Goal: Ask a question

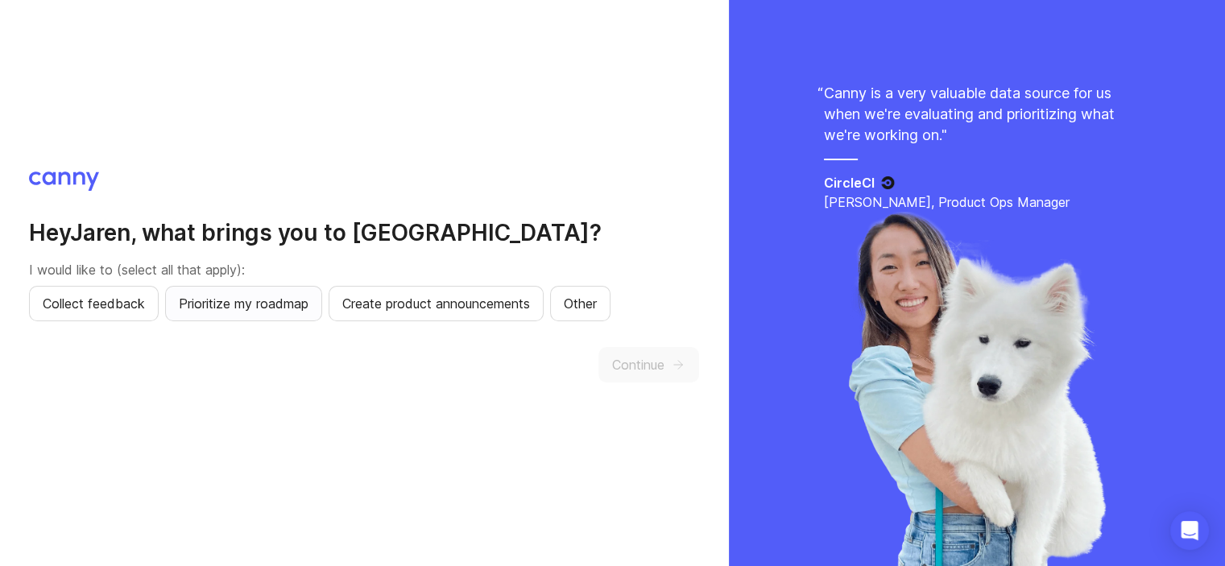
click at [240, 300] on span "Prioritize my roadmap" at bounding box center [244, 303] width 130 height 19
click at [509, 312] on span "Create product announcements" at bounding box center [436, 303] width 188 height 19
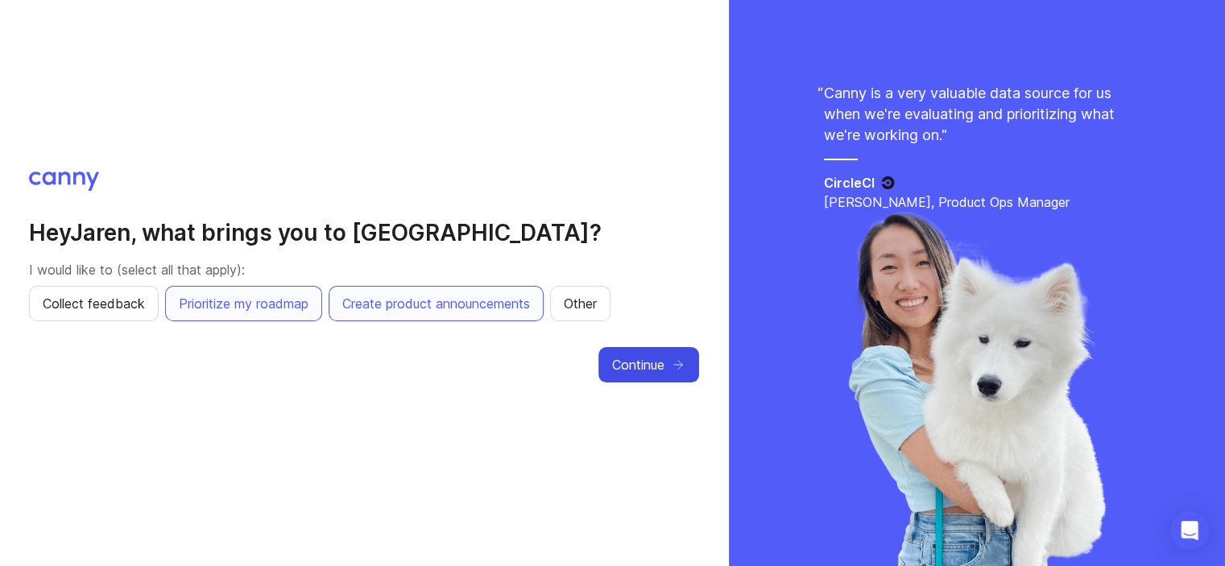
click at [651, 374] on button "Continue" at bounding box center [648, 364] width 101 height 35
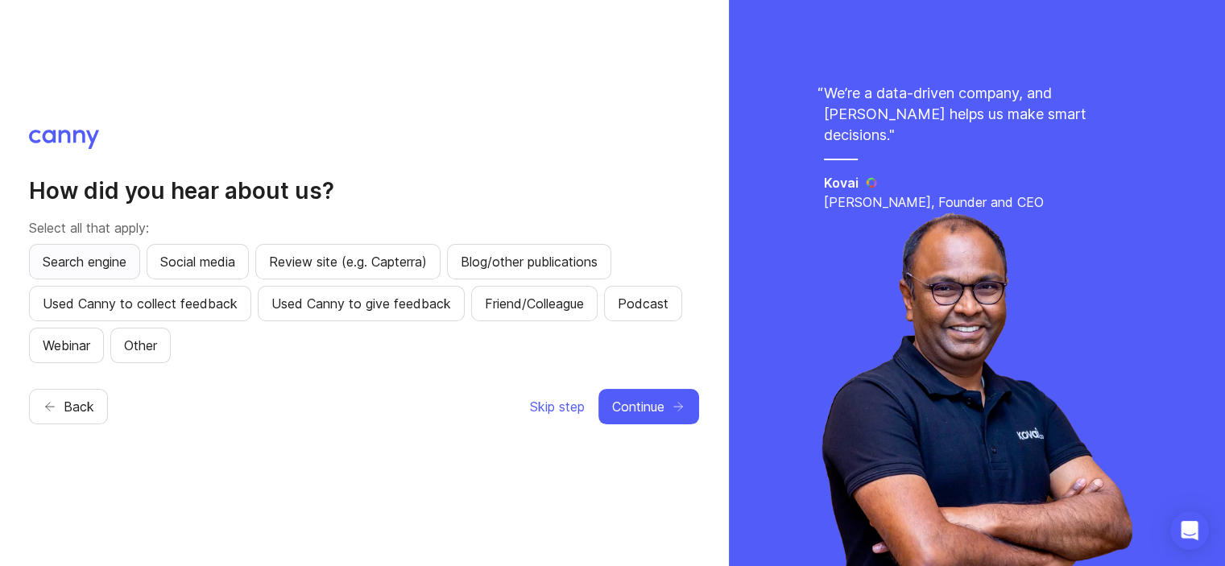
click at [115, 260] on span "Search engine" at bounding box center [85, 261] width 84 height 19
click at [650, 403] on span "Continue" at bounding box center [638, 406] width 52 height 19
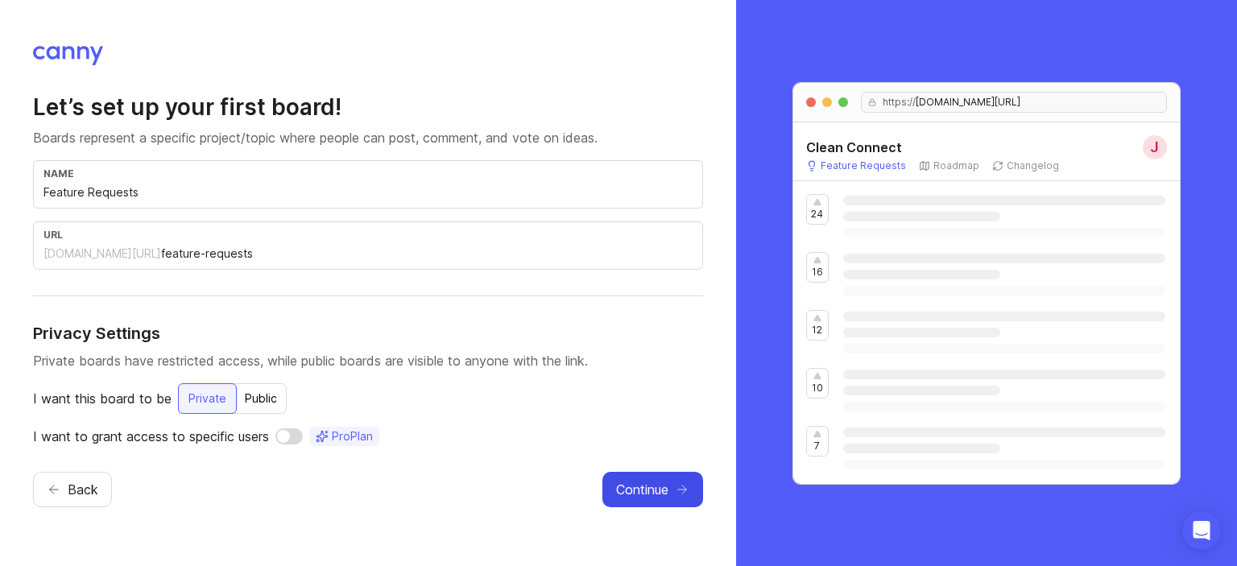
click at [639, 486] on span "Continue" at bounding box center [642, 489] width 52 height 19
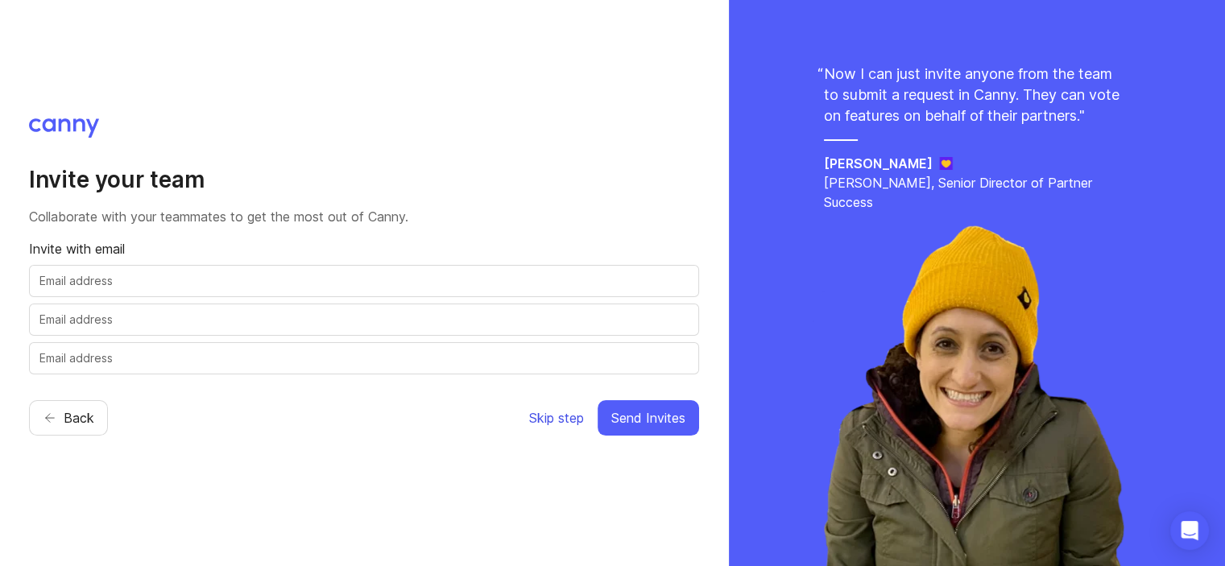
click at [569, 418] on span "Skip step" at bounding box center [556, 417] width 55 height 19
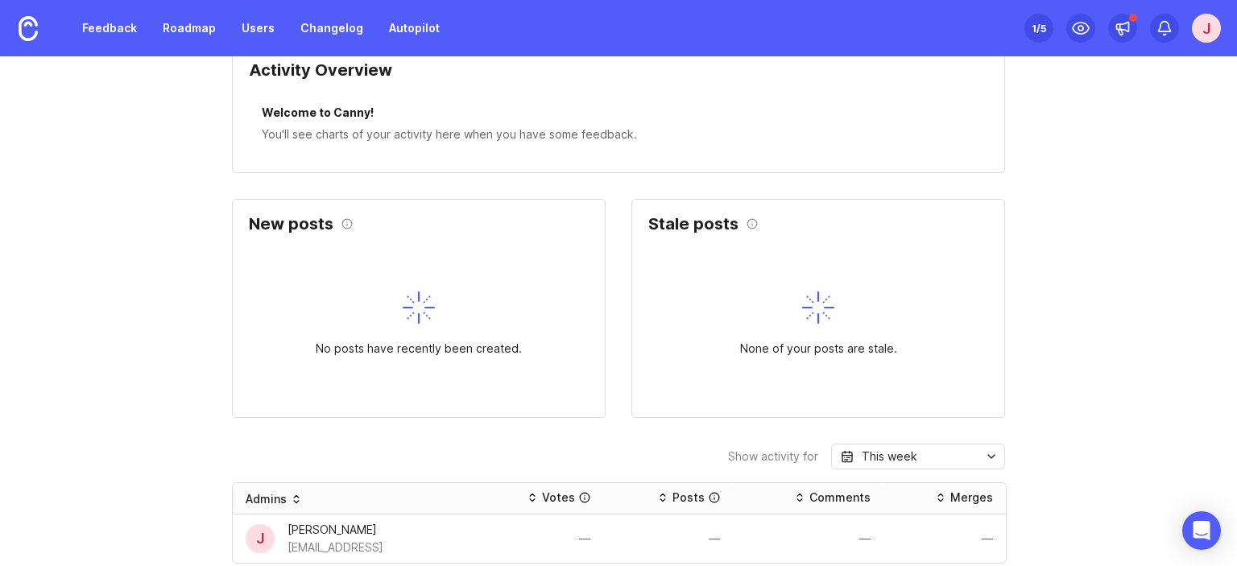
scroll to position [644, 0]
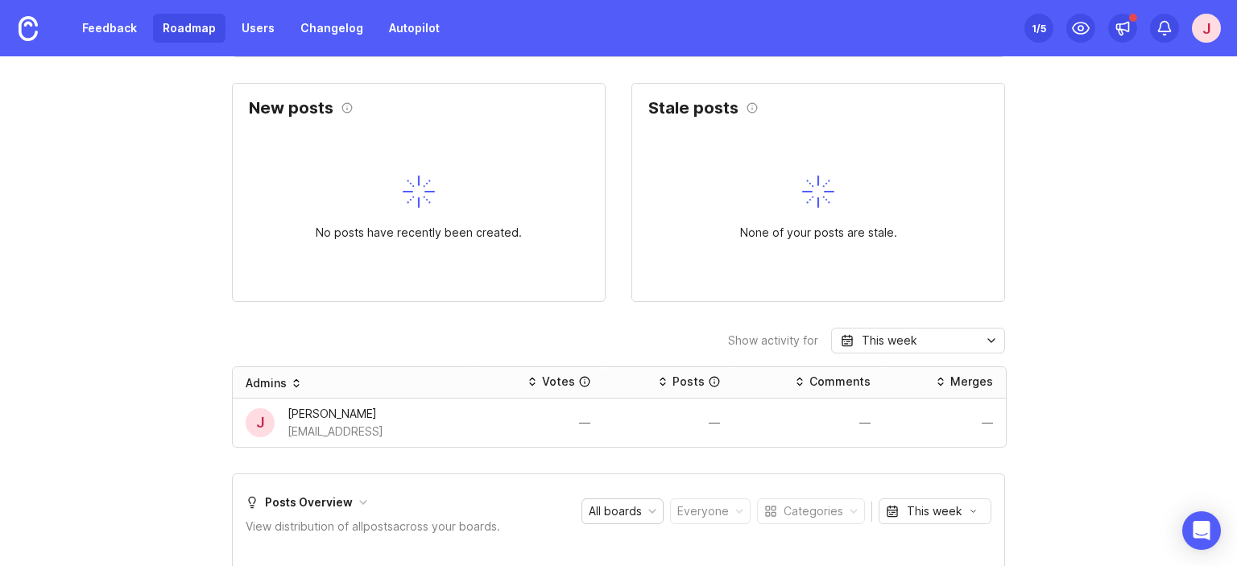
click at [194, 28] on link "Roadmap" at bounding box center [189, 28] width 72 height 29
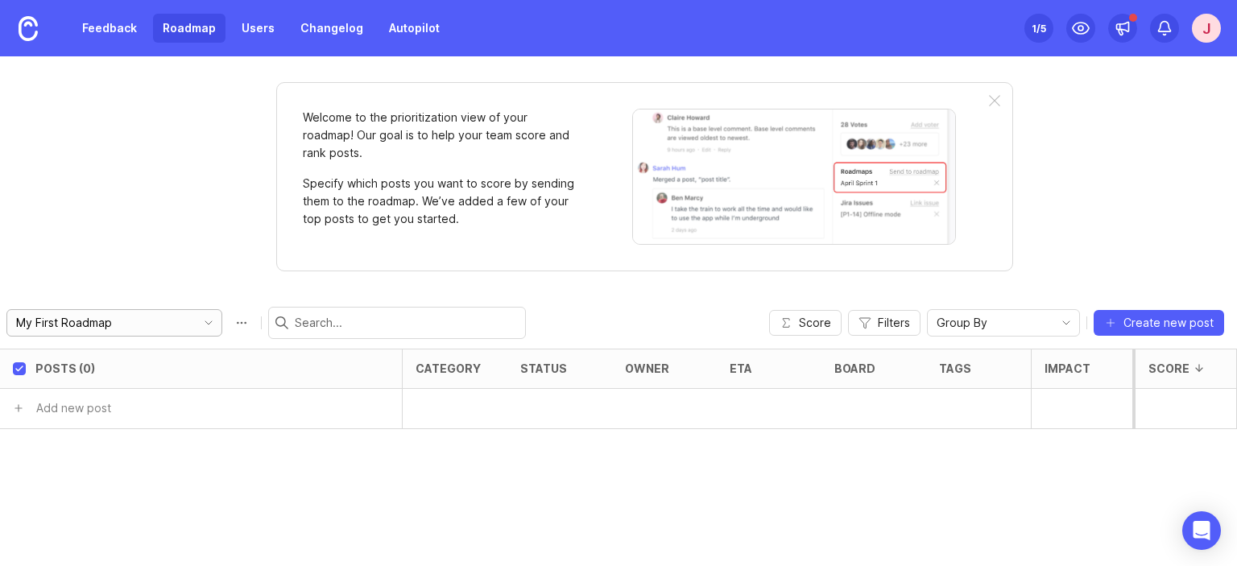
click at [149, 325] on input "My First Roadmap" at bounding box center [105, 323] width 178 height 18
click at [151, 275] on div "Welcome to the prioritization view of your roadmap! Our goal is to help your te…" at bounding box center [618, 311] width 1237 height 510
click at [1204, 23] on div "J" at bounding box center [1206, 28] width 29 height 29
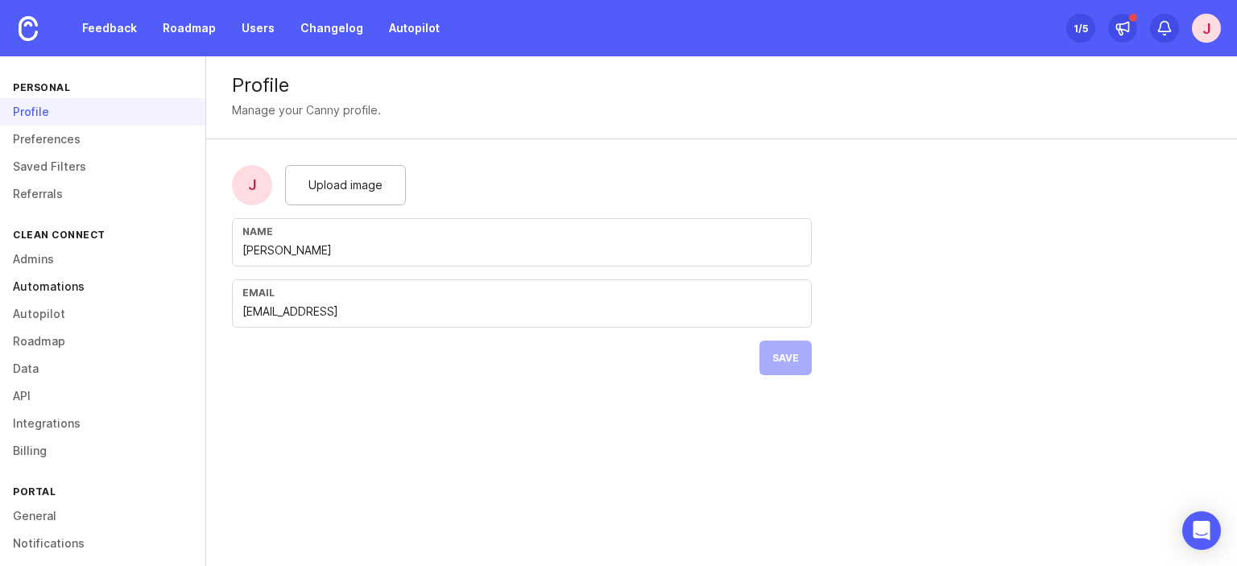
click at [30, 293] on link "Automations" at bounding box center [102, 286] width 205 height 27
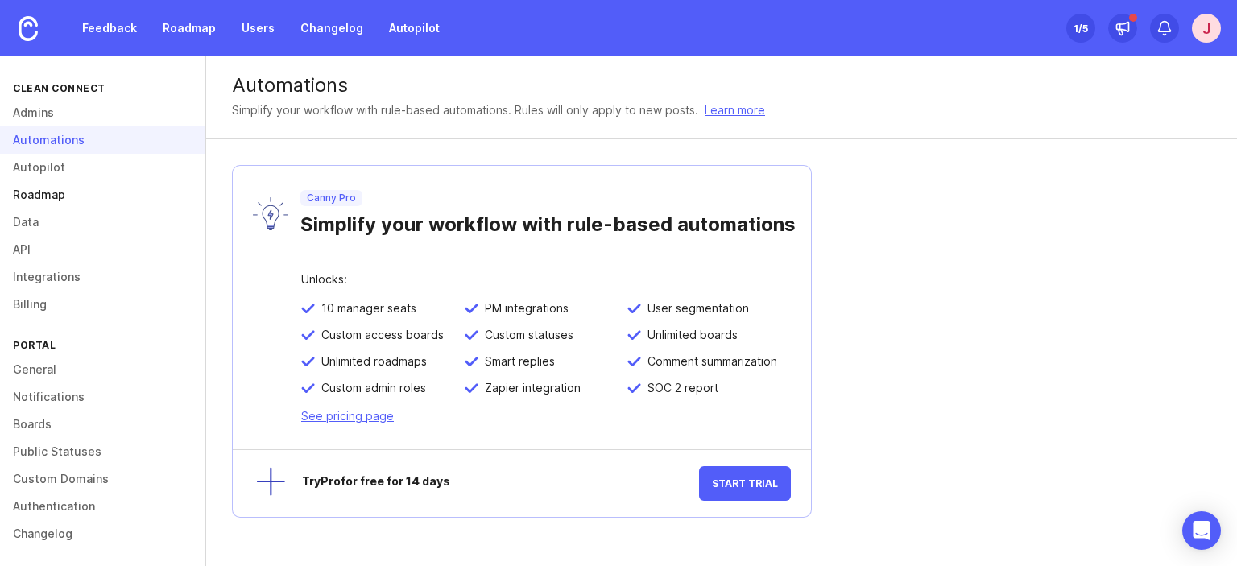
scroll to position [147, 0]
click at [43, 271] on link "Integrations" at bounding box center [102, 276] width 205 height 27
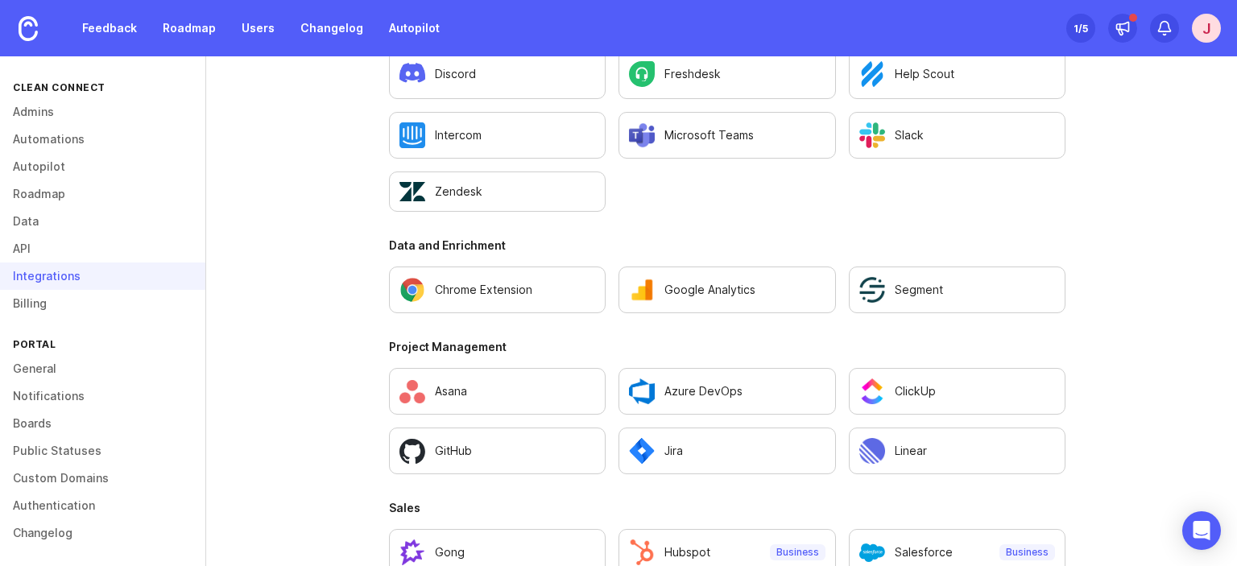
scroll to position [1127, 0]
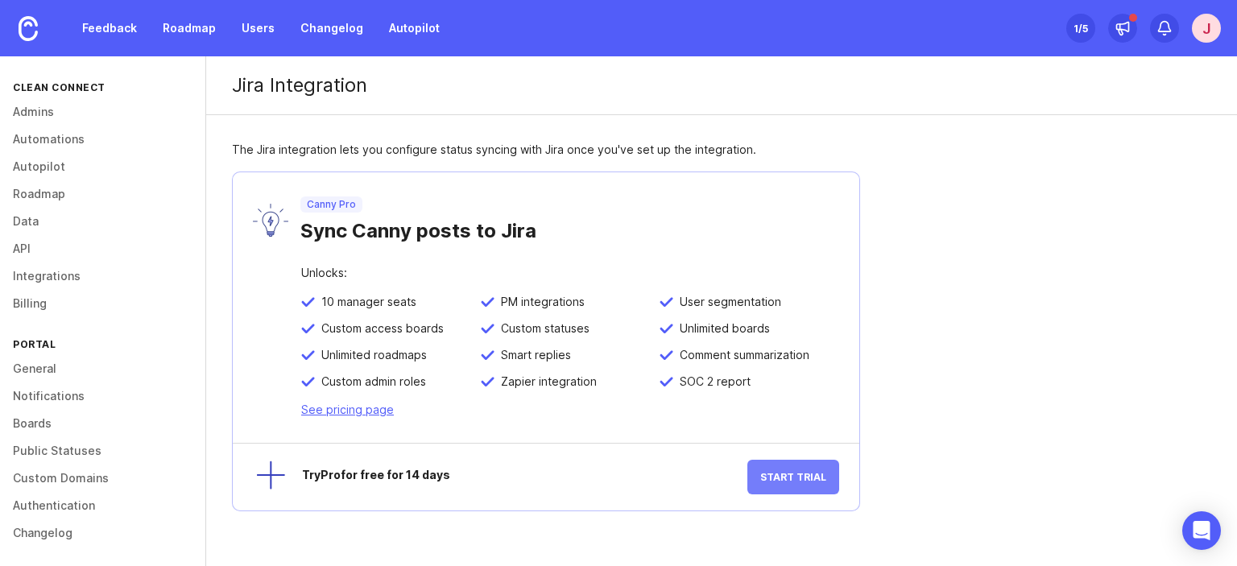
click at [788, 482] on span "Start Trial" at bounding box center [793, 477] width 66 height 12
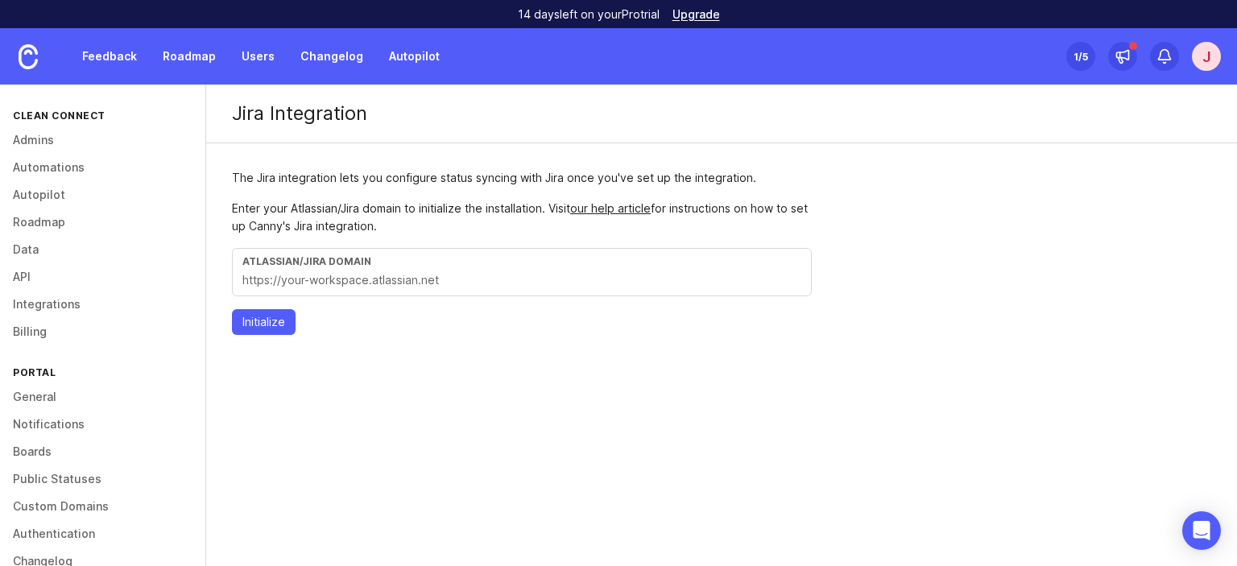
click at [326, 281] on input "text" at bounding box center [521, 280] width 559 height 18
click at [454, 282] on input "text" at bounding box center [521, 280] width 559 height 18
paste input "https://cleanconnect.atlassian.net/"
type input "https://cleanconnect.atlassian.net/"
click at [277, 321] on span "Initialize" at bounding box center [263, 322] width 43 height 16
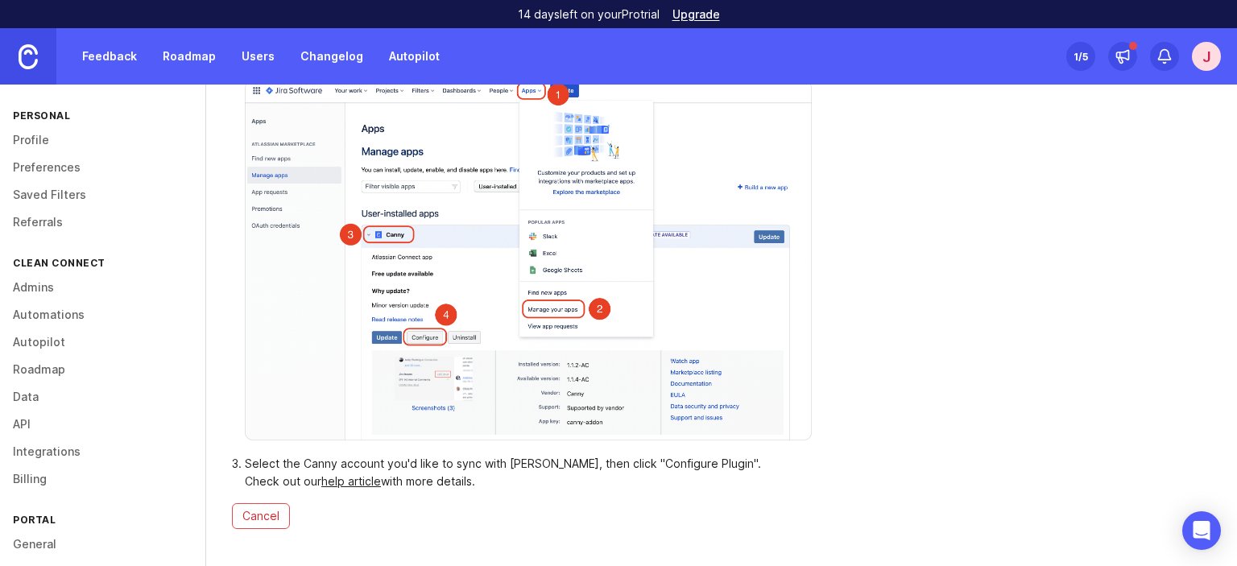
click at [33, 57] on img at bounding box center [28, 56] width 19 height 25
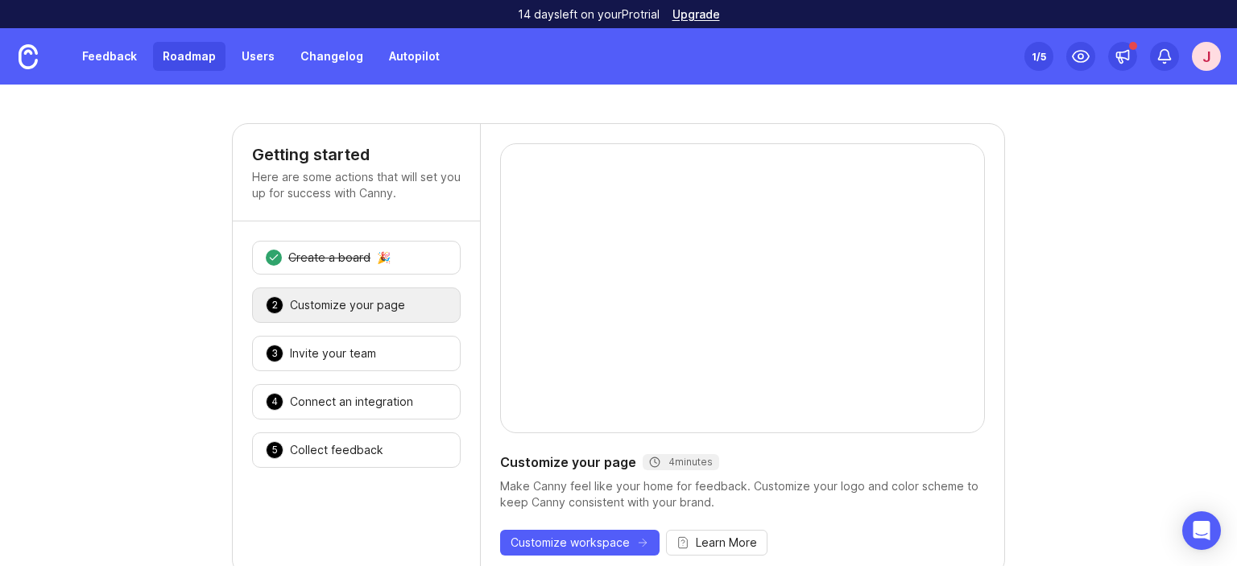
click at [195, 58] on link "Roadmap" at bounding box center [189, 56] width 72 height 29
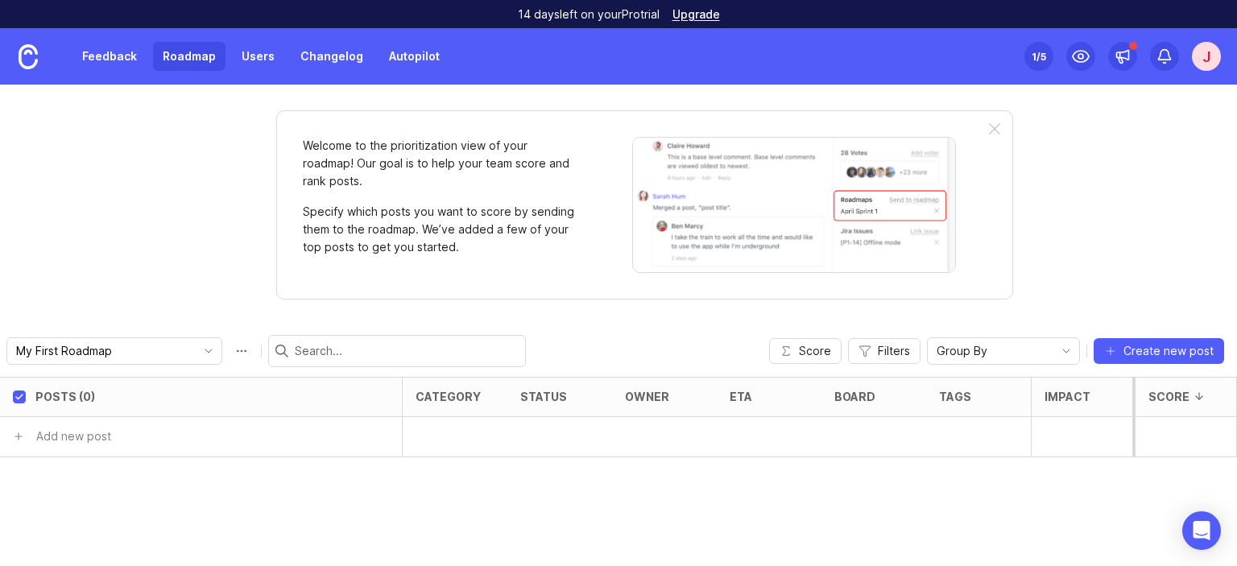
click at [1209, 62] on div "J" at bounding box center [1206, 56] width 29 height 29
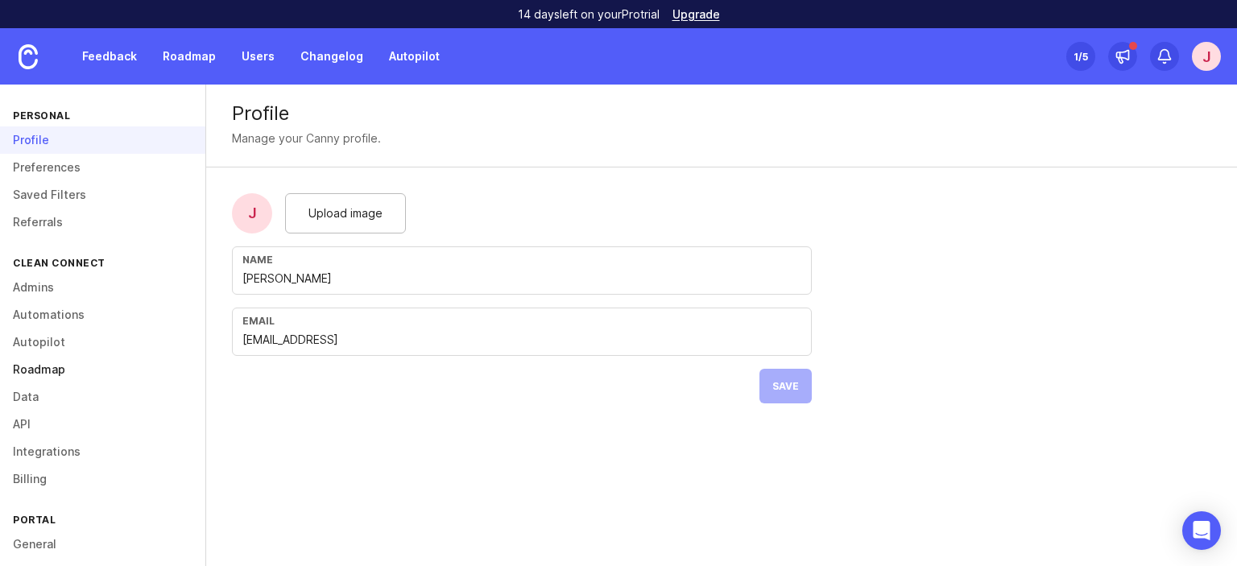
click at [71, 363] on link "Roadmap" at bounding box center [102, 369] width 205 height 27
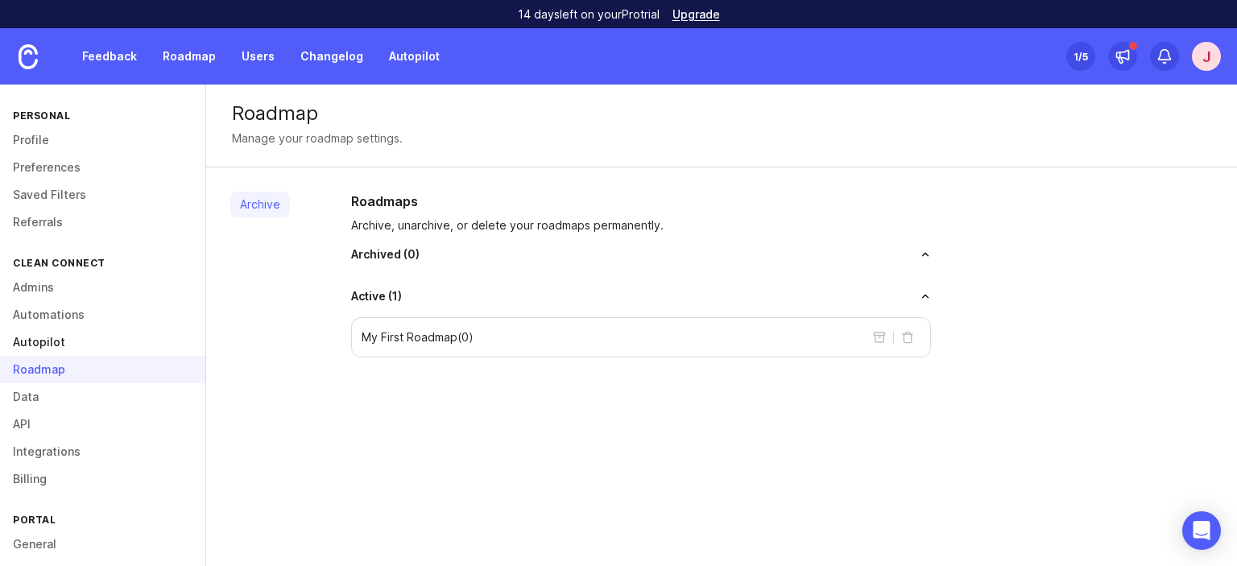
scroll to position [161, 0]
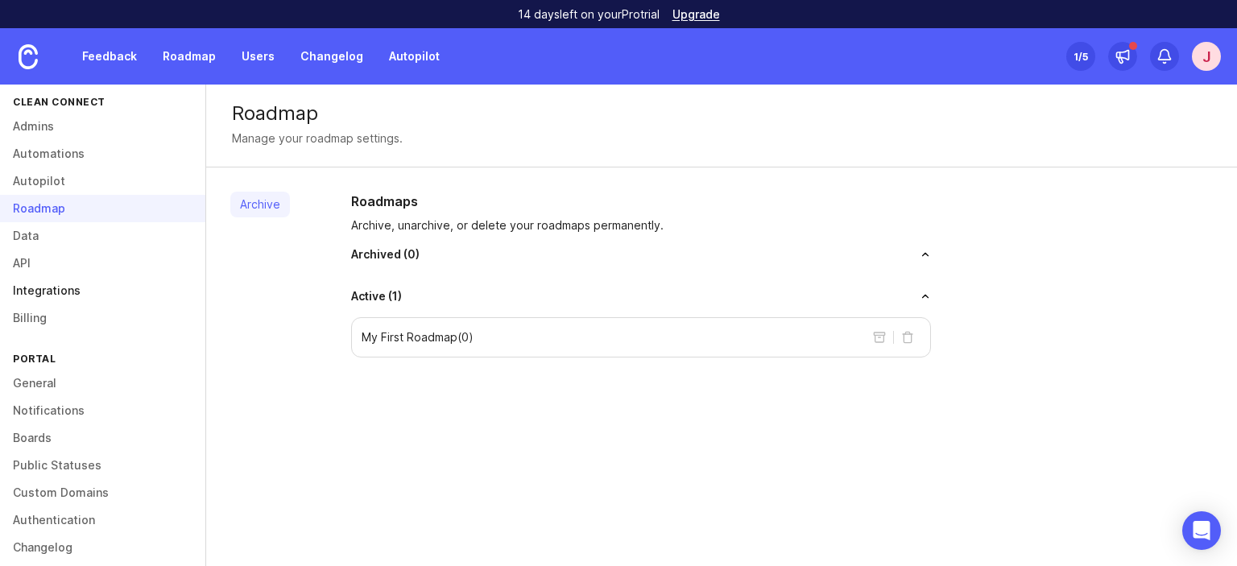
click at [51, 295] on link "Integrations" at bounding box center [102, 290] width 205 height 27
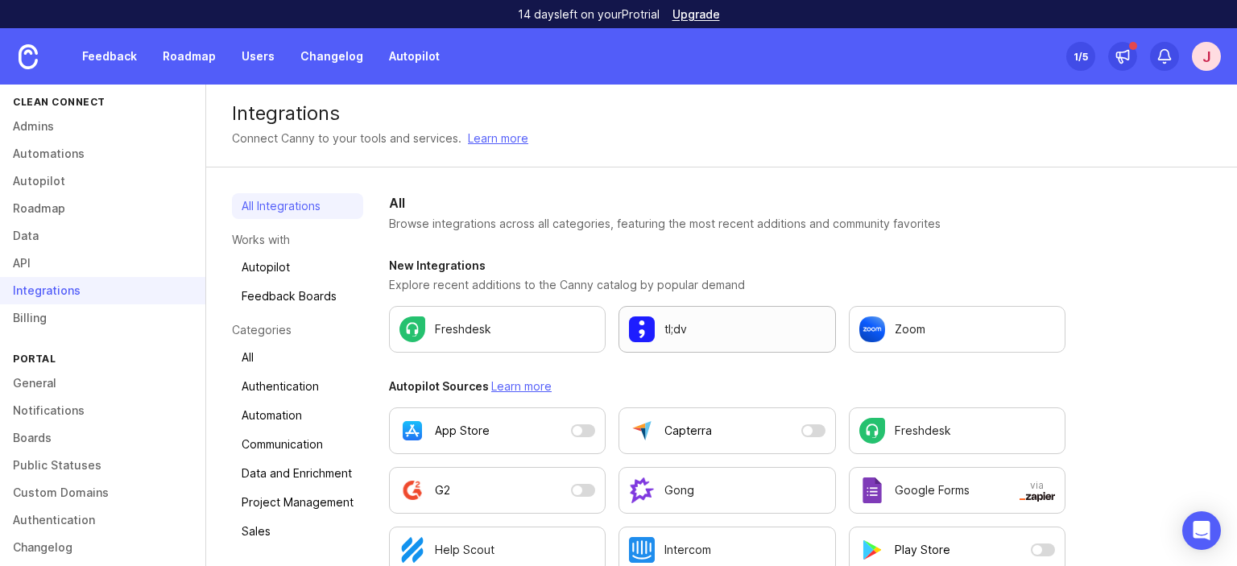
scroll to position [322, 0]
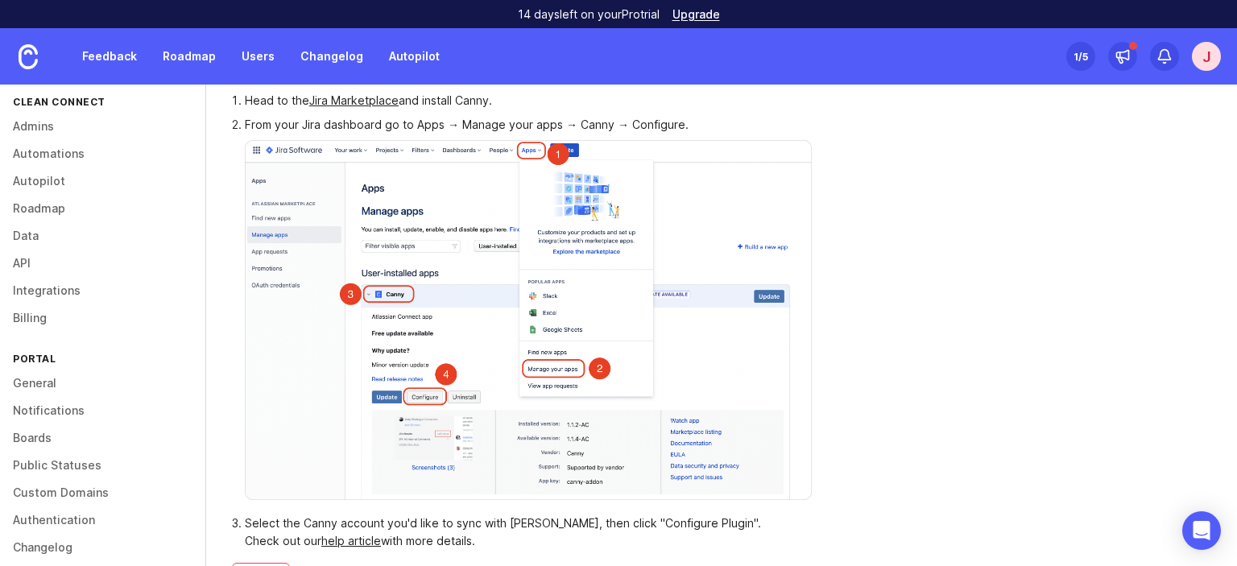
scroll to position [308, 0]
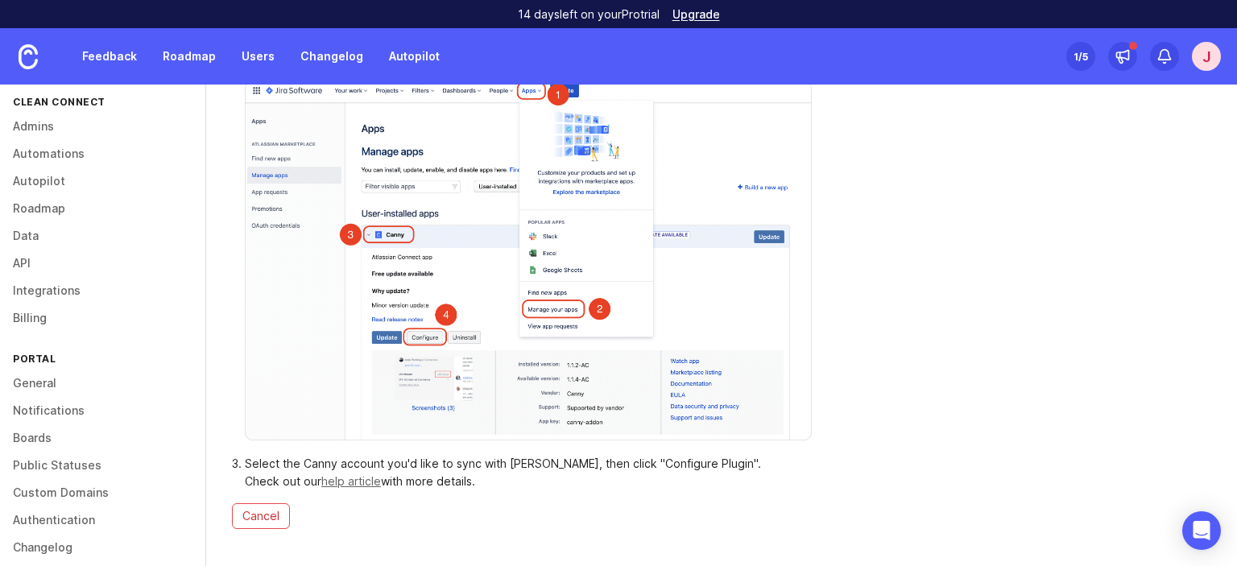
click at [366, 479] on link "help article" at bounding box center [351, 481] width 60 height 14
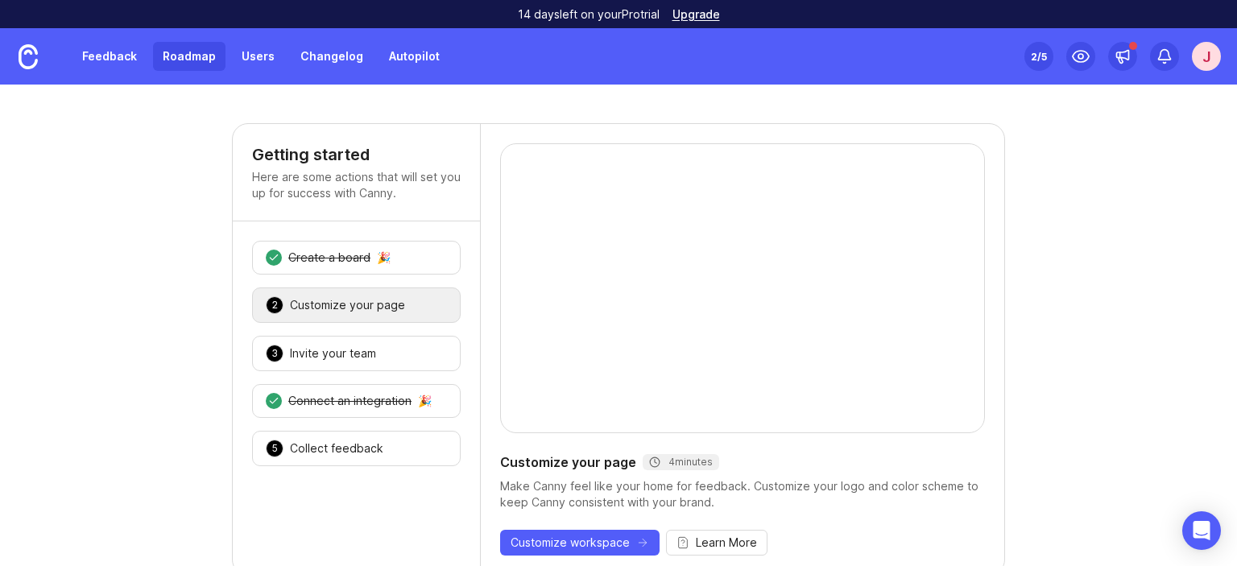
click at [196, 54] on link "Roadmap" at bounding box center [189, 56] width 72 height 29
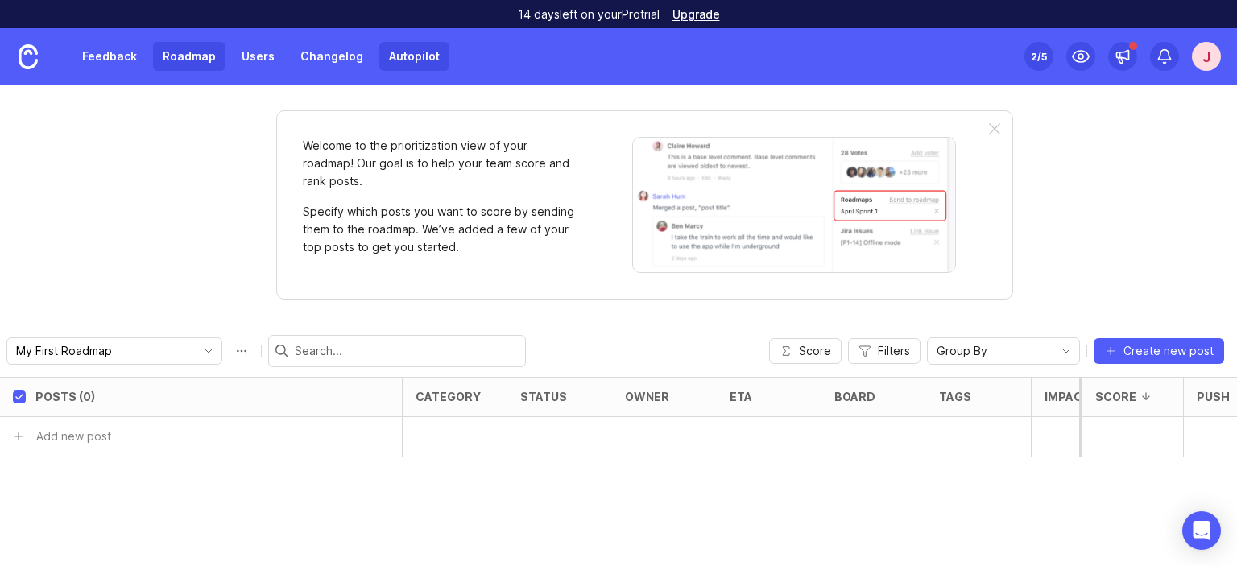
click at [419, 54] on link "Autopilot" at bounding box center [414, 56] width 70 height 29
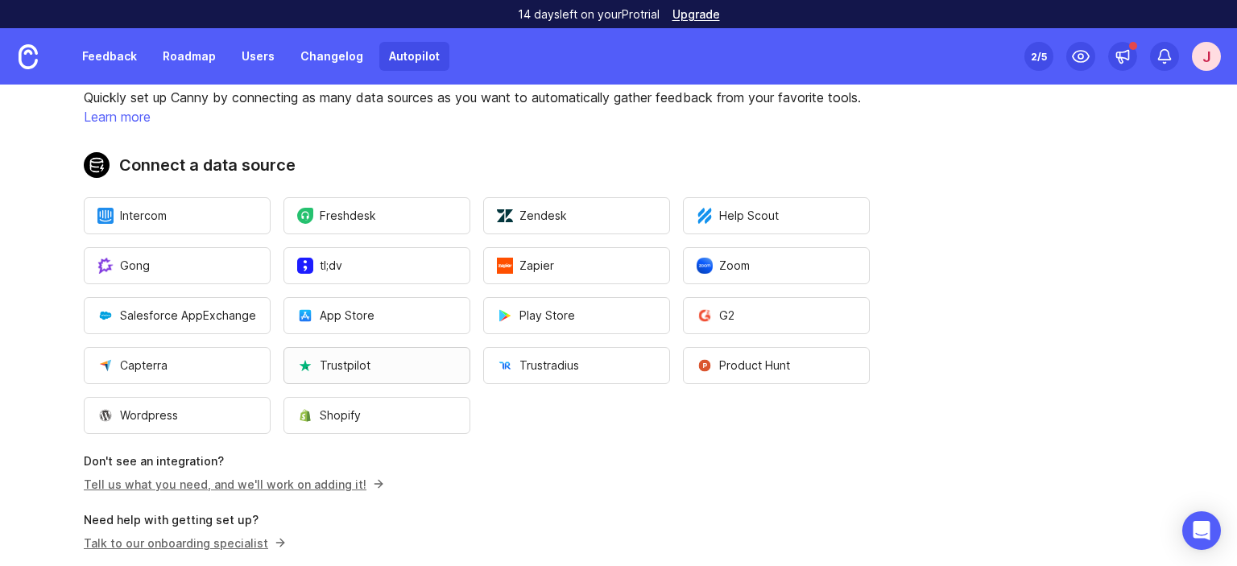
scroll to position [157, 0]
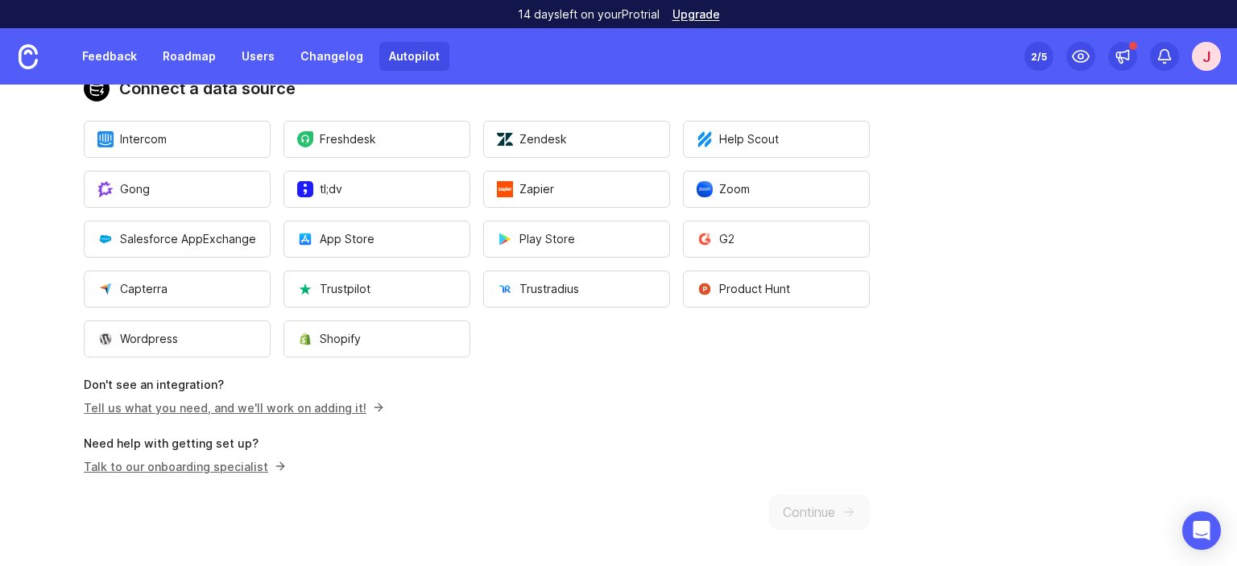
click at [284, 411] on link "Tell us what you need, and we'll work on adding it!" at bounding box center [232, 408] width 296 height 14
click at [1198, 537] on icon "Open Intercom Messenger" at bounding box center [1201, 530] width 19 height 21
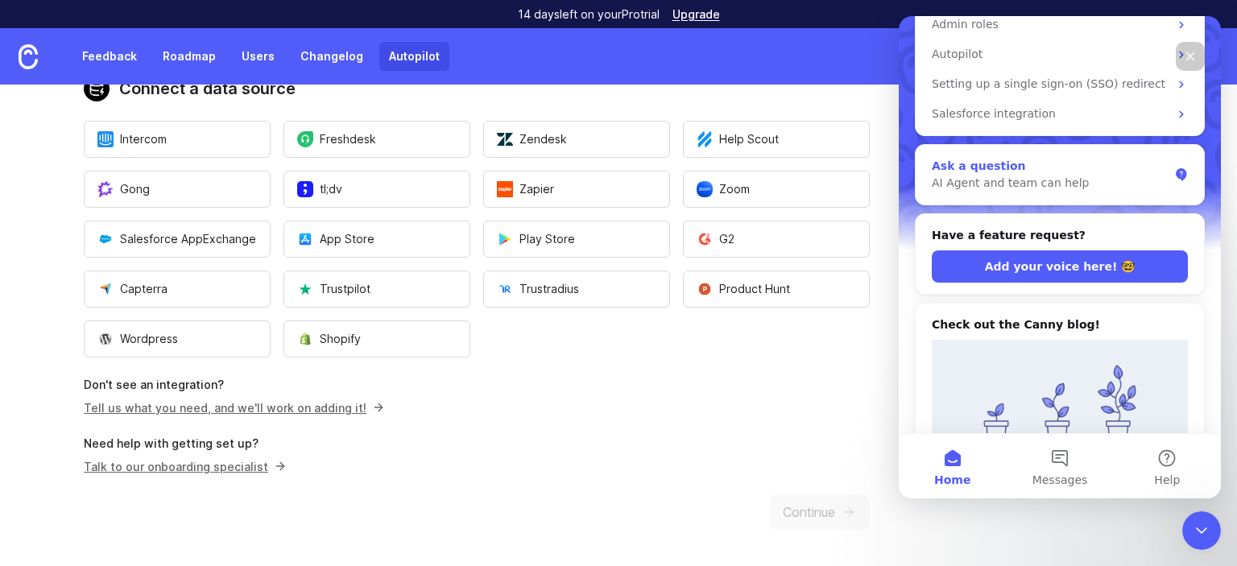
scroll to position [242, 0]
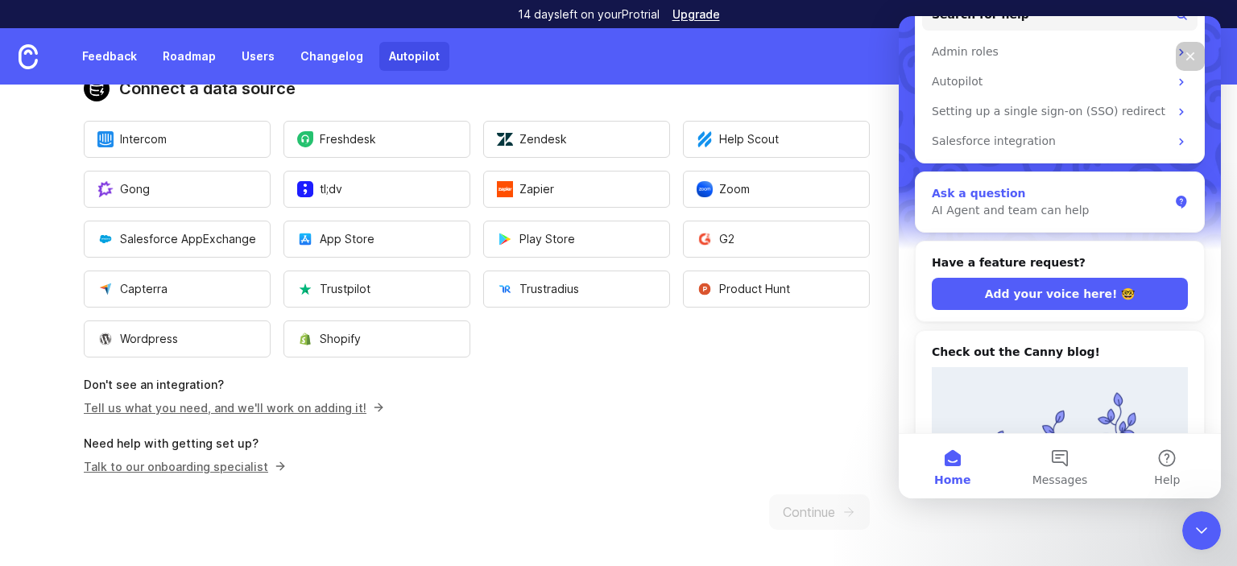
click at [986, 185] on div "Ask a question" at bounding box center [1050, 193] width 237 height 17
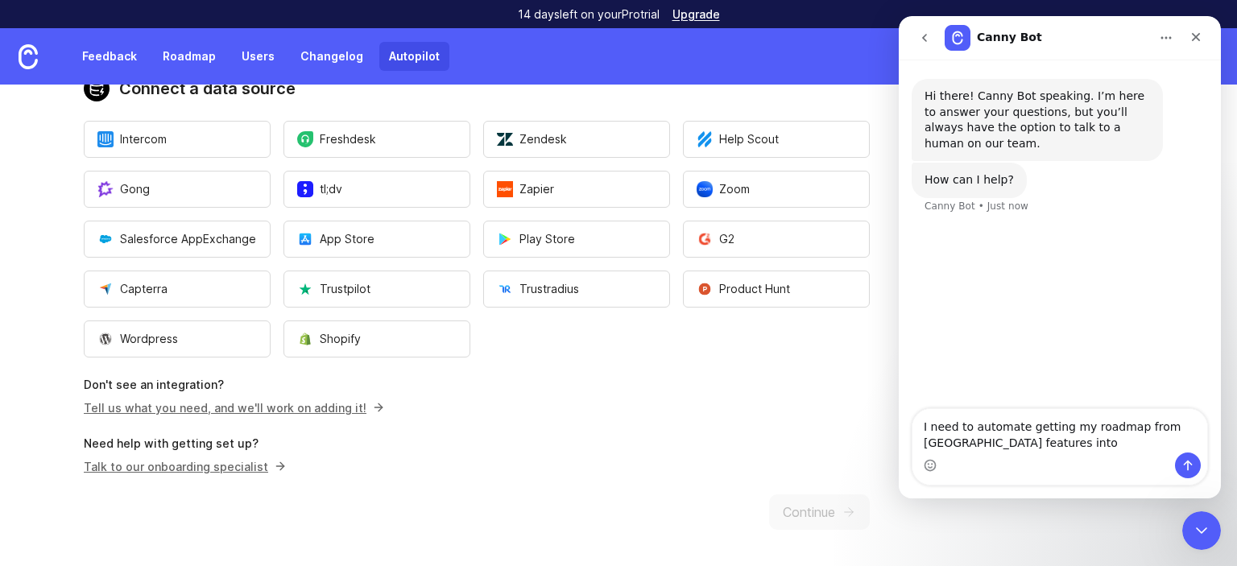
type textarea "I need to automate getting my roadmap from [GEOGRAPHIC_DATA] features into canny"
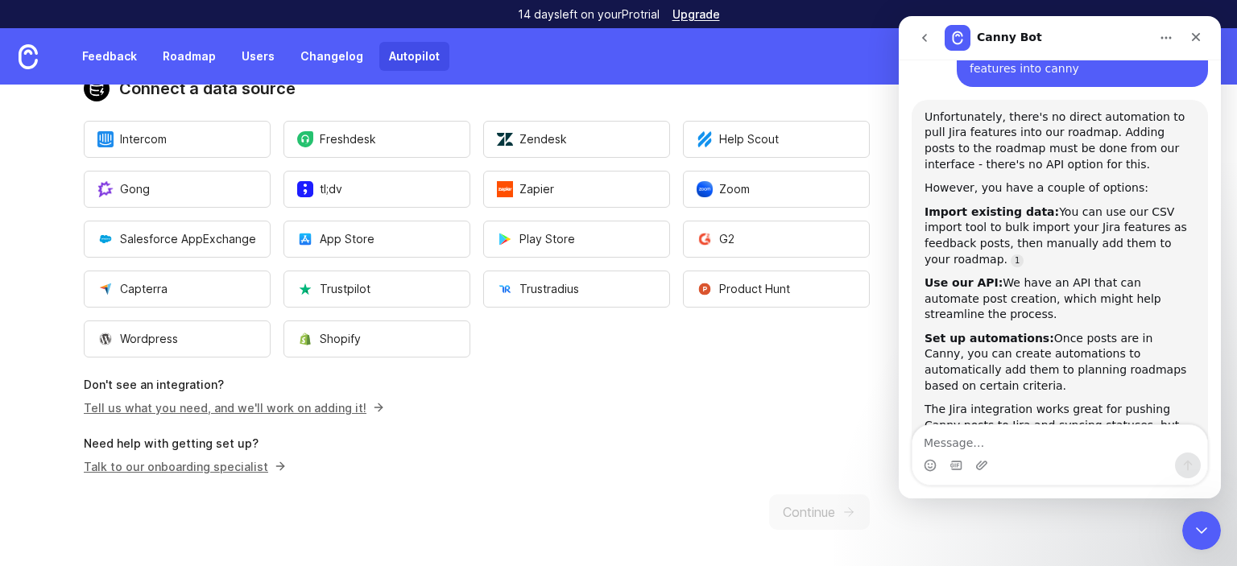
scroll to position [205, 0]
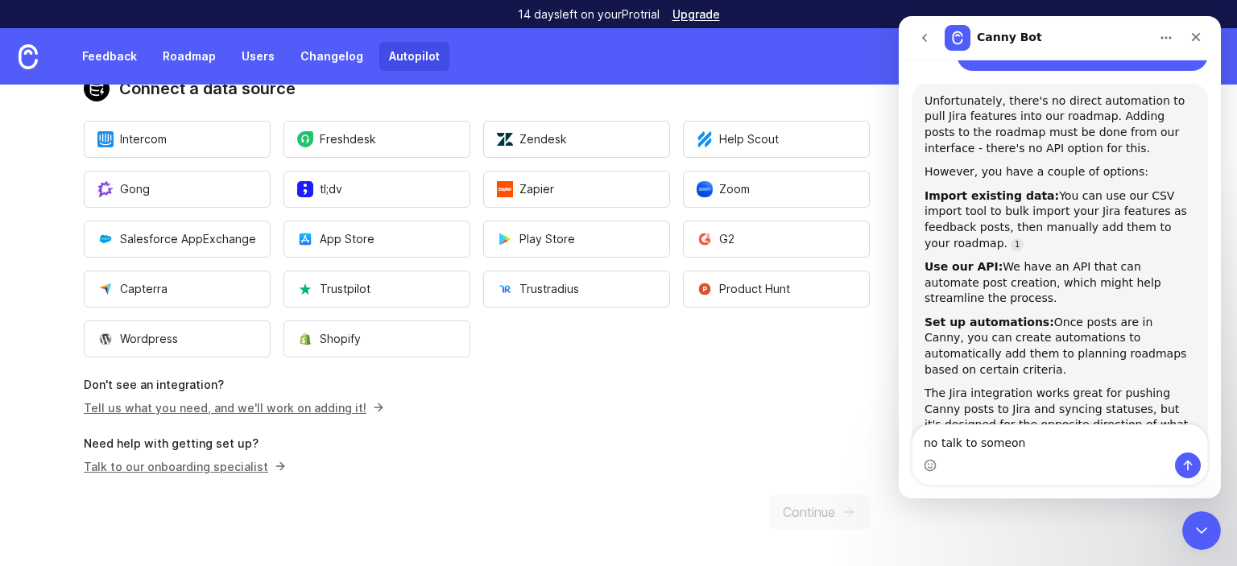
type textarea "no talk to someone"
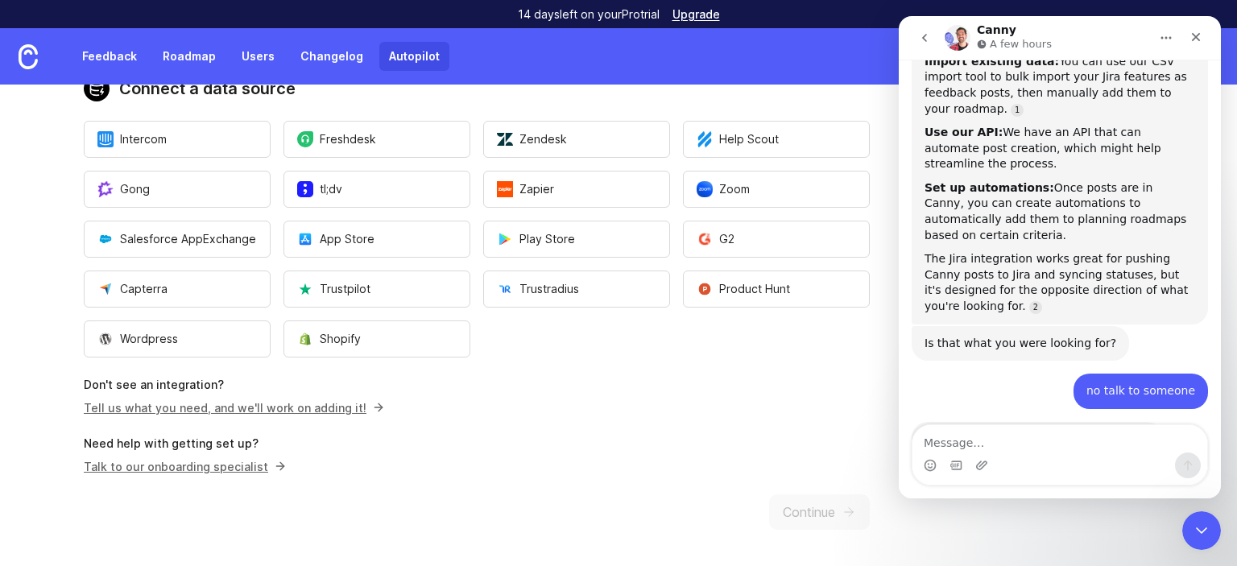
scroll to position [398, 0]
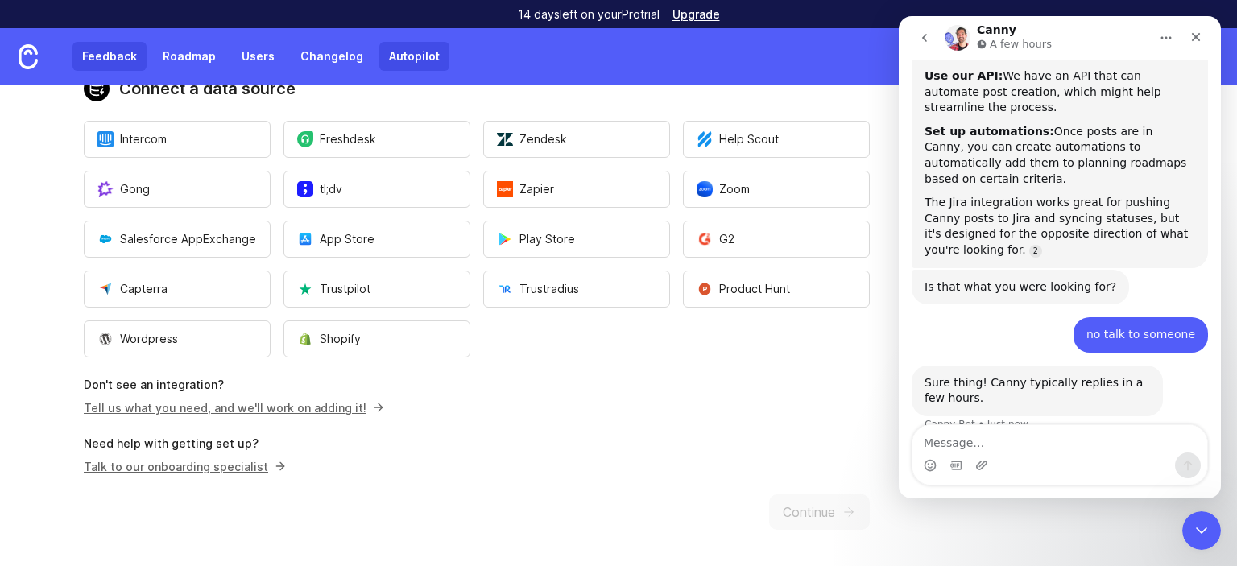
click at [106, 63] on link "Feedback" at bounding box center [109, 56] width 74 height 29
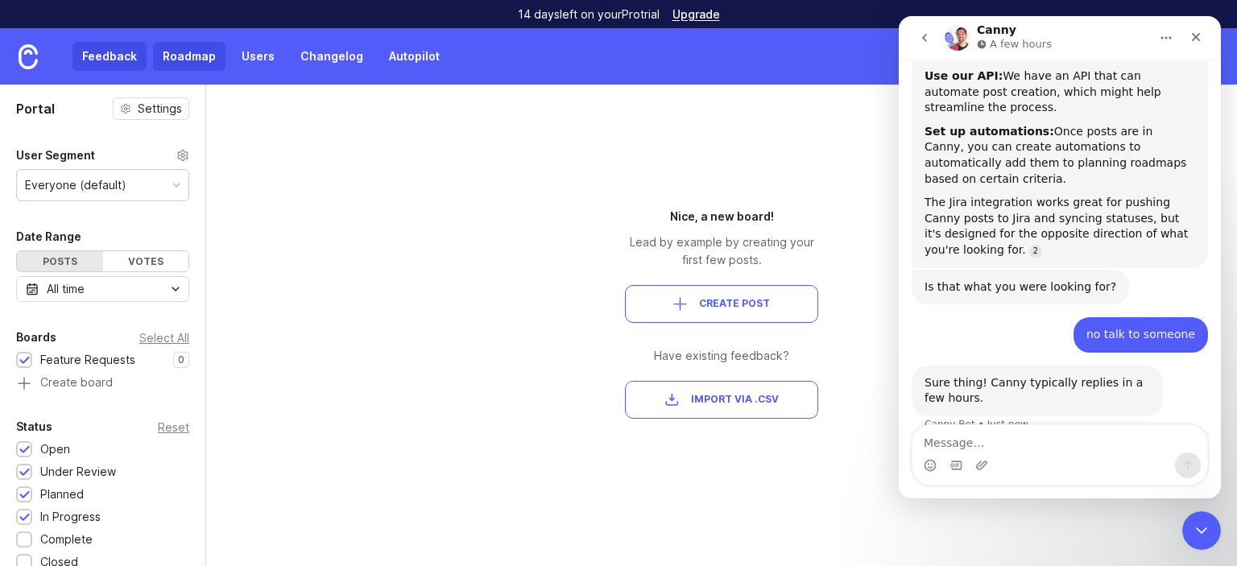
click at [196, 51] on link "Roadmap" at bounding box center [189, 56] width 72 height 29
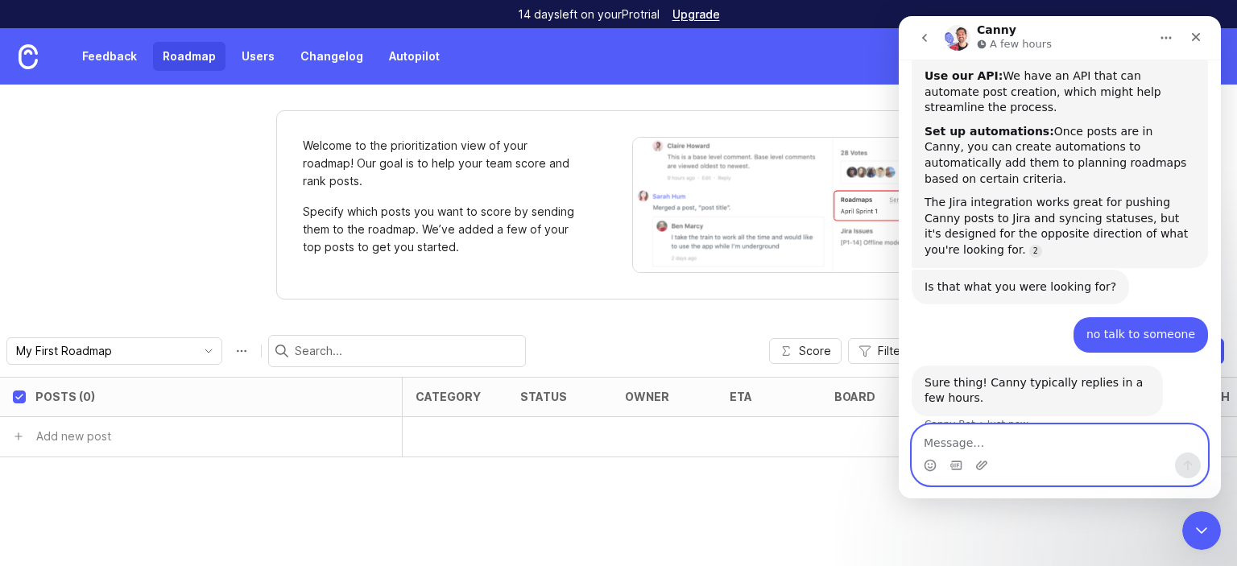
click at [1008, 444] on textarea "Message…" at bounding box center [1059, 438] width 295 height 27
type textarea "Thank you"
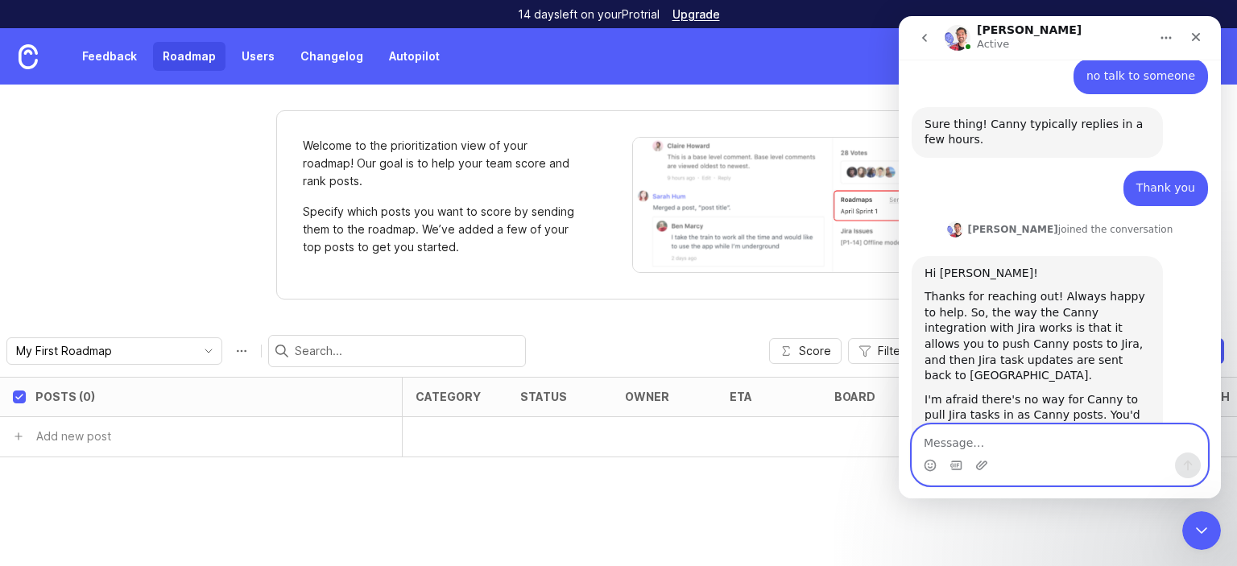
scroll to position [706, 0]
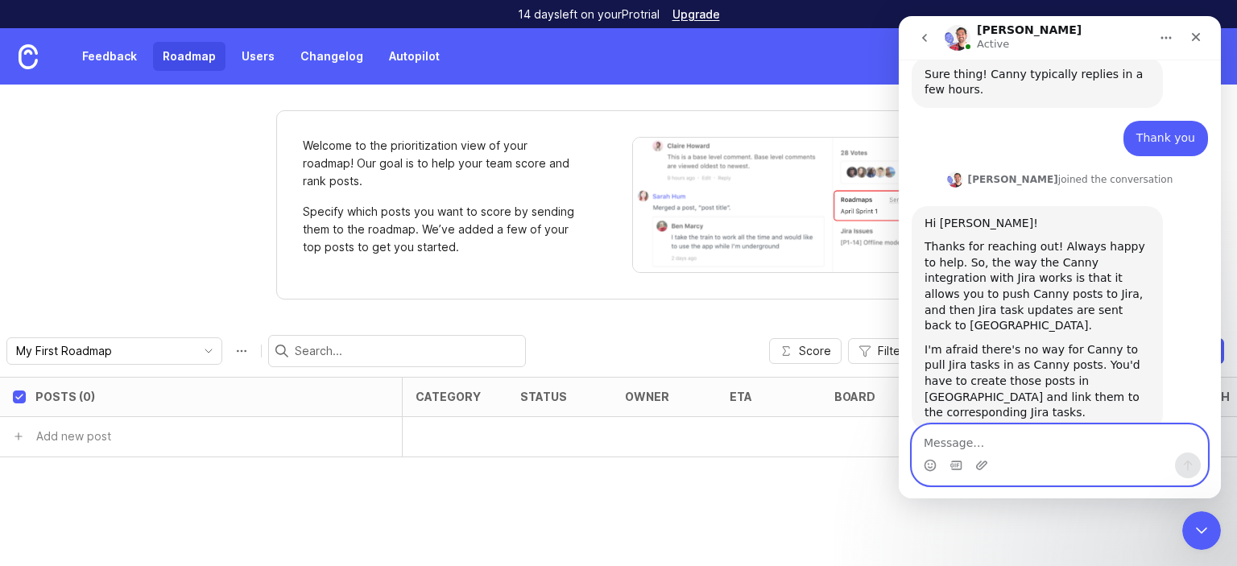
click at [974, 447] on textarea "Message…" at bounding box center [1059, 438] width 295 height 27
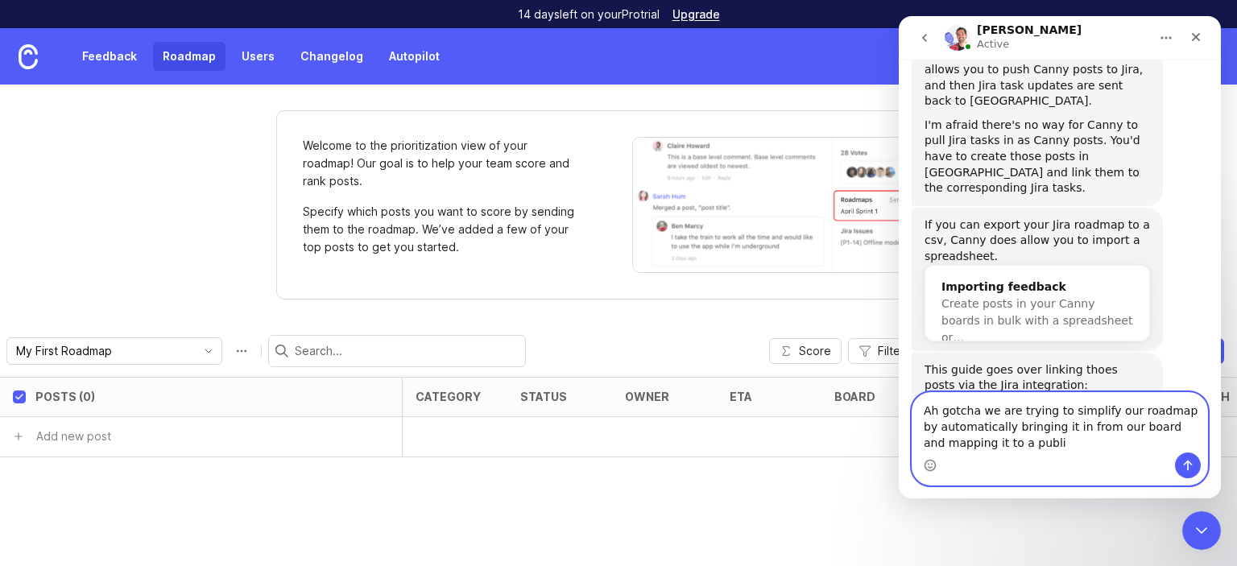
scroll to position [950, 0]
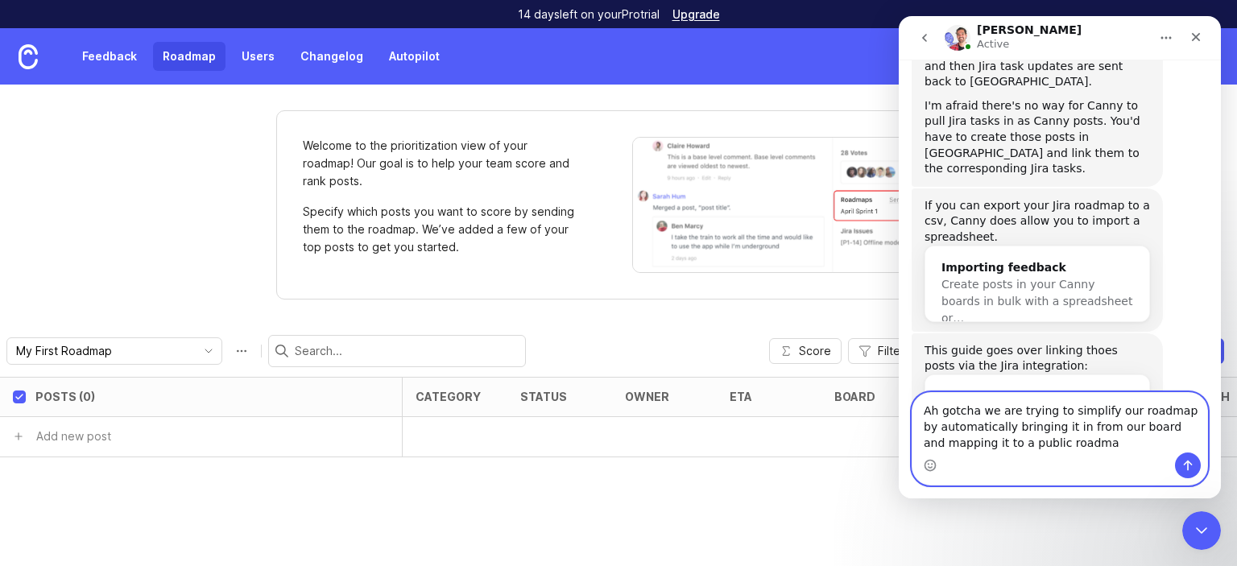
type textarea "Ah gotcha we are trying to simplify our roadmap by automatically bringing it in…"
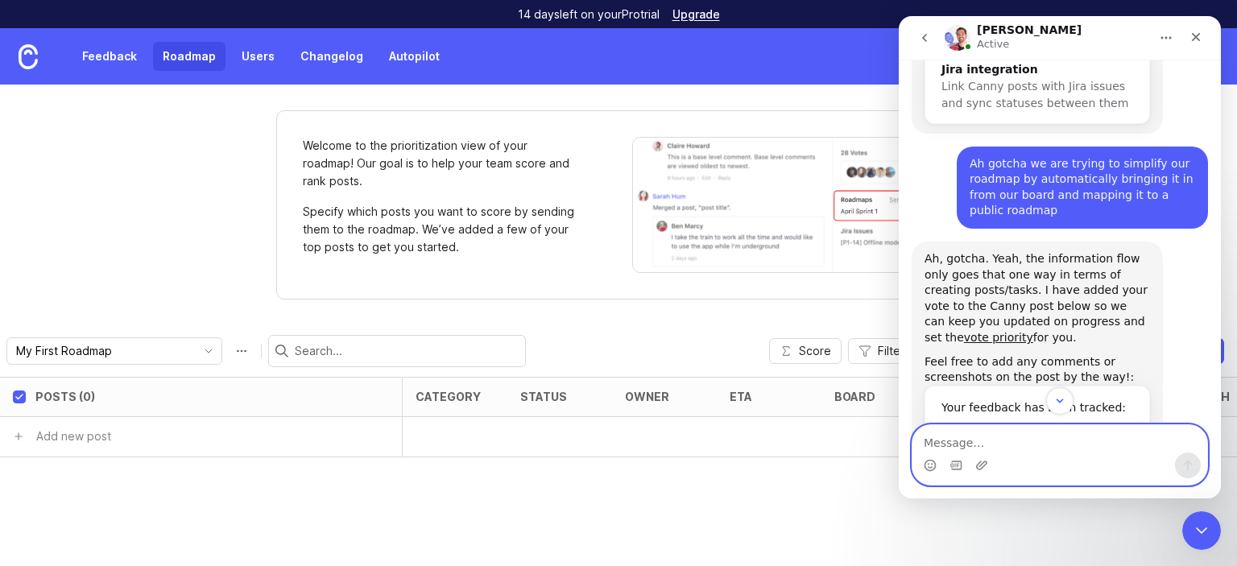
scroll to position [1438, 0]
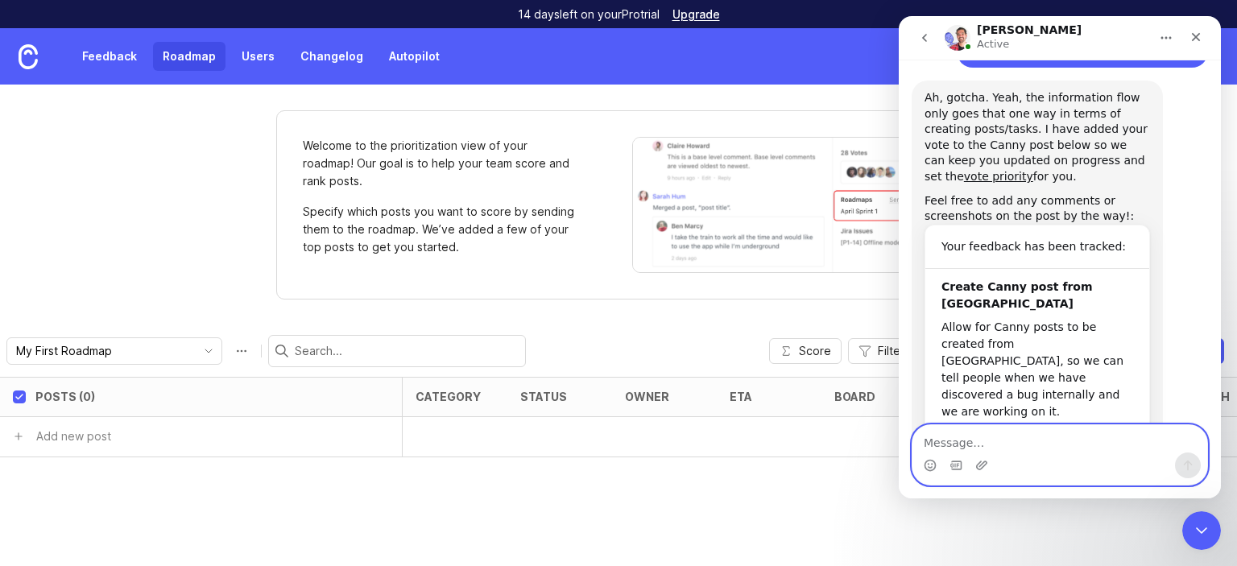
click at [1028, 448] on textarea "Message…" at bounding box center [1059, 438] width 295 height 27
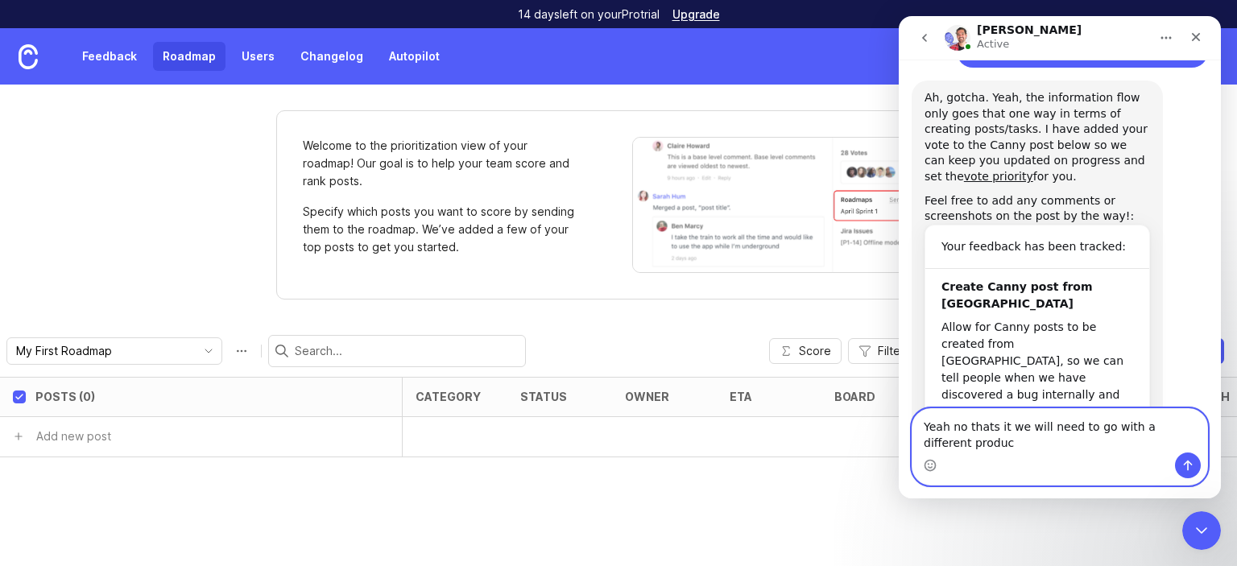
scroll to position [1455, 0]
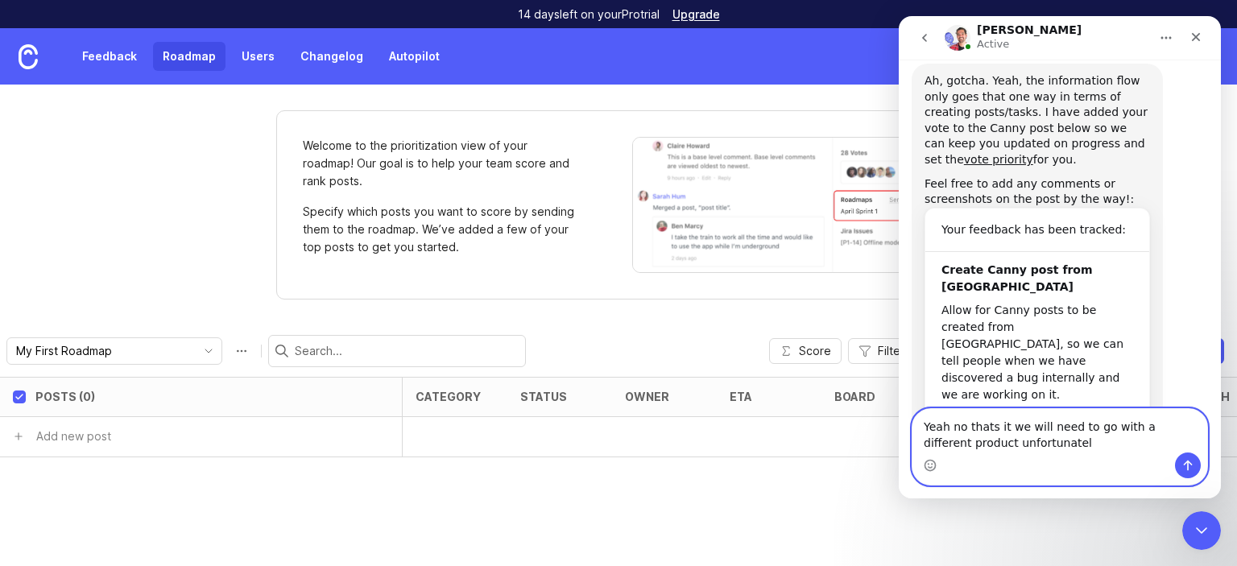
type textarea "Yeah no thats it we will need to go with a different product unfortunately"
